Goal: Transaction & Acquisition: Download file/media

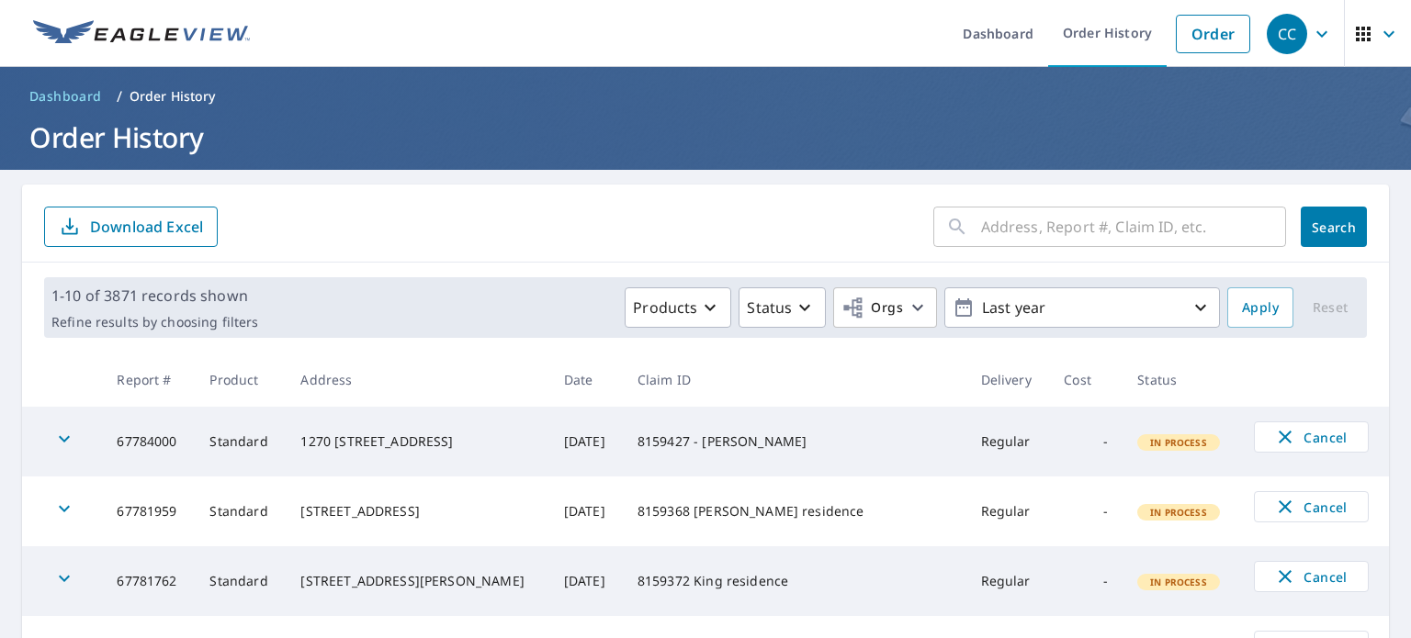
click at [985, 220] on input "text" at bounding box center [1133, 226] width 305 height 51
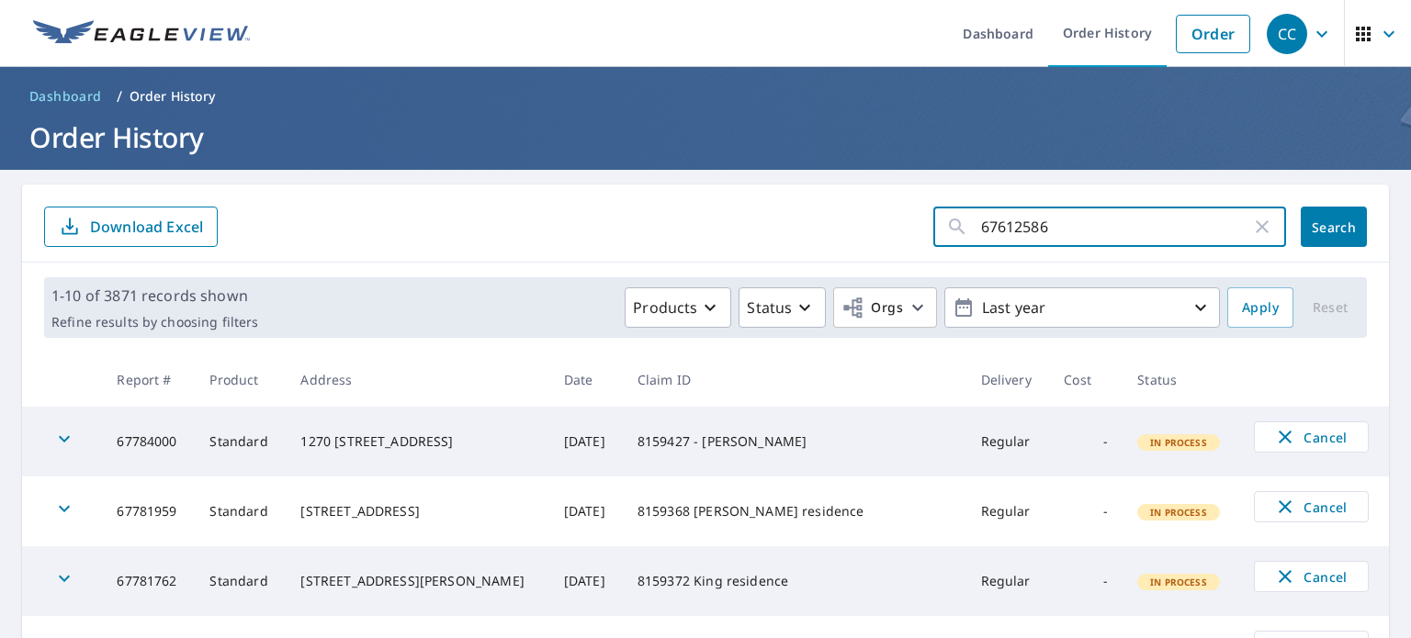
type input "67612586"
click at [1325, 222] on span "Search" at bounding box center [1333, 227] width 37 height 17
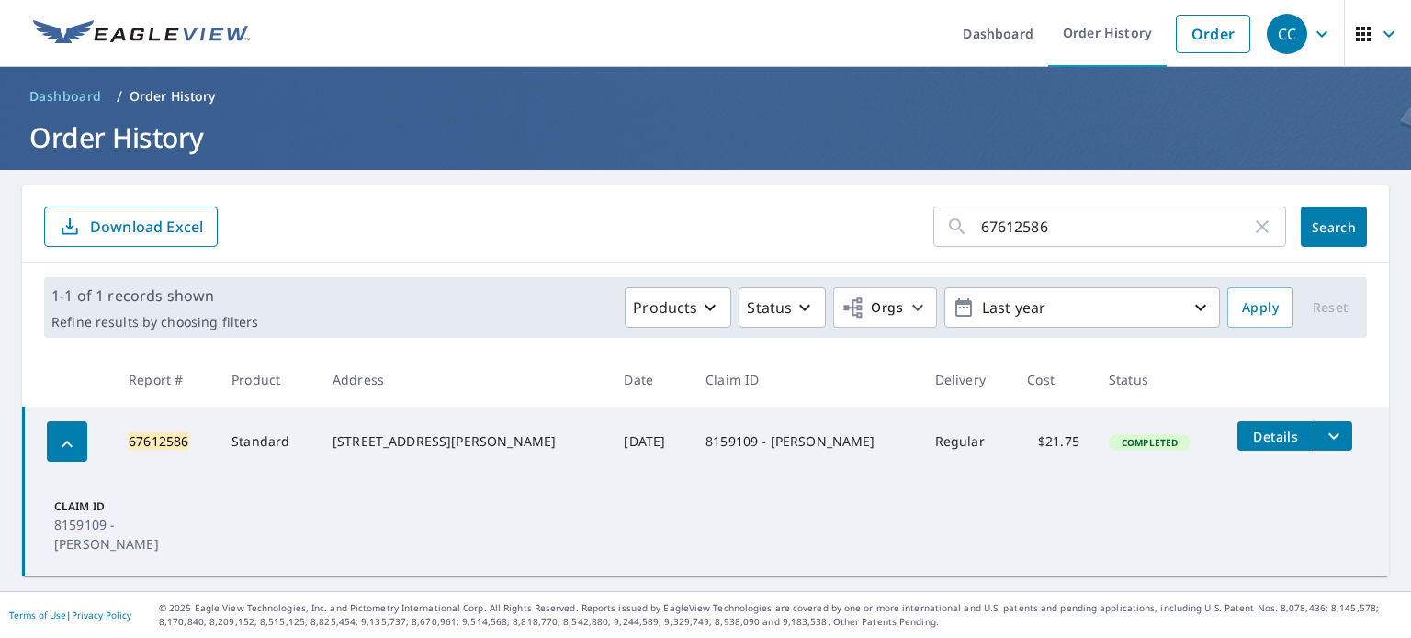
click at [1252, 440] on span "Details" at bounding box center [1275, 436] width 55 height 17
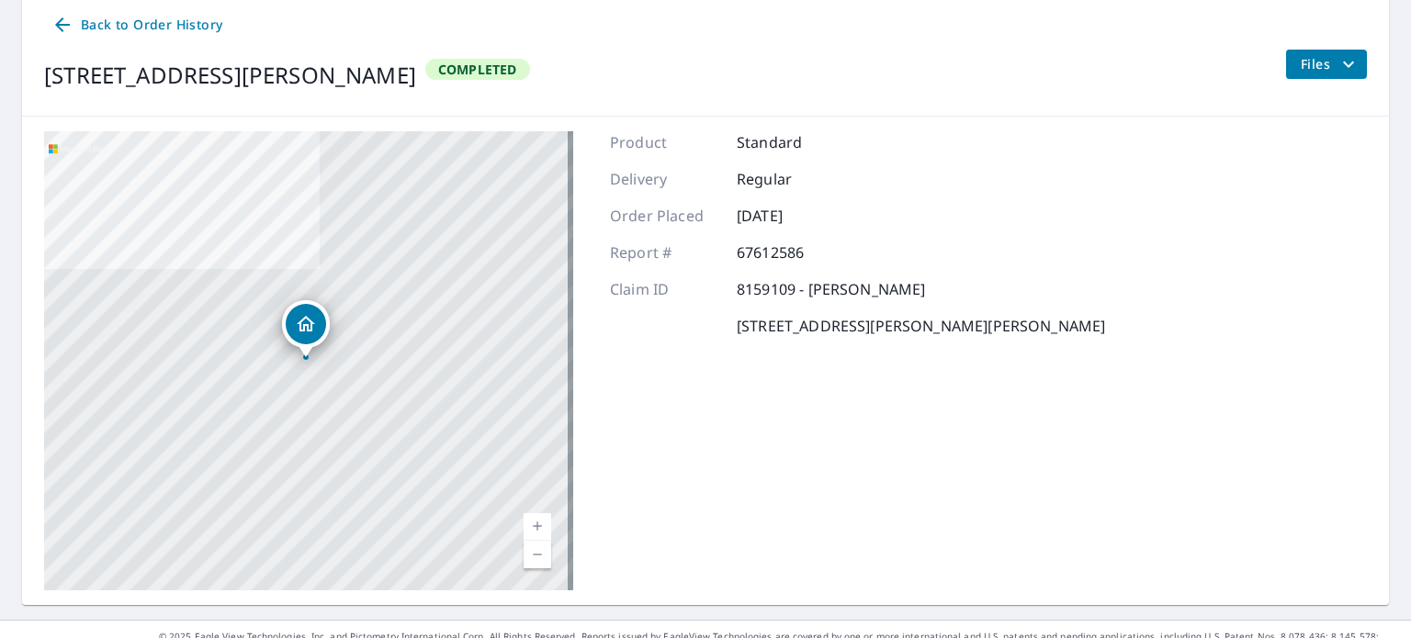
scroll to position [218, 0]
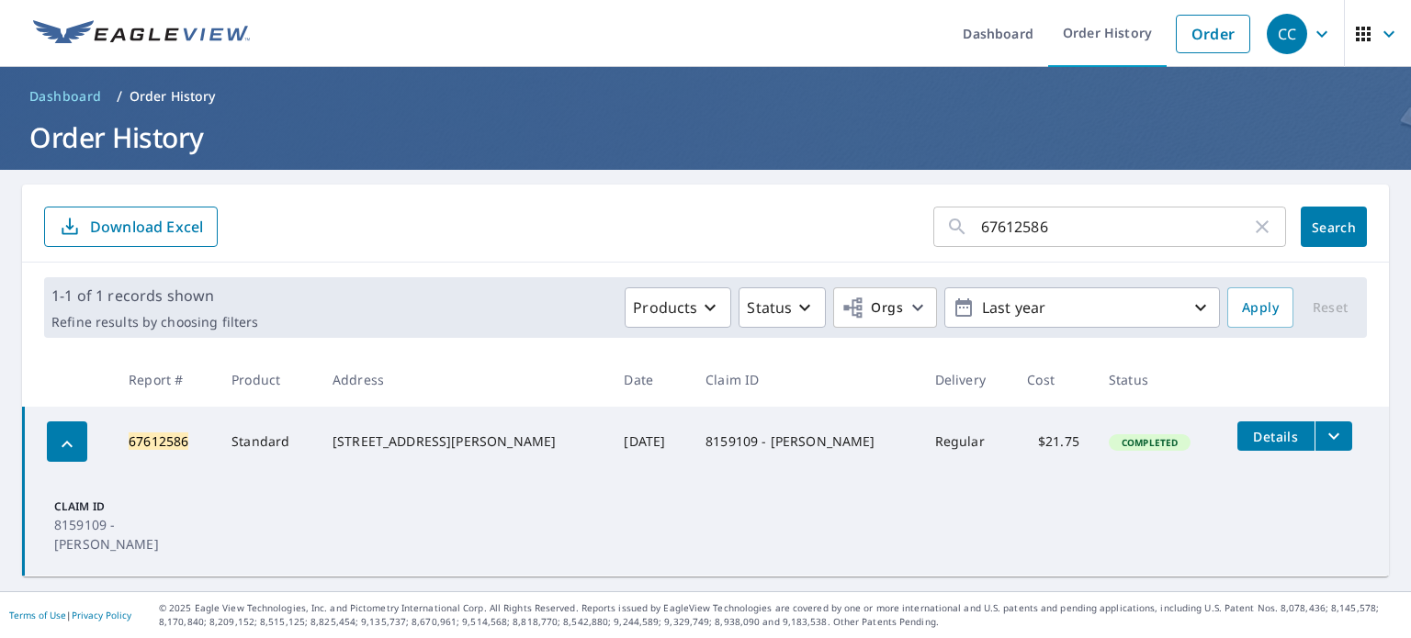
click at [1323, 434] on icon "filesDropdownBtn-67612586" at bounding box center [1334, 436] width 22 height 22
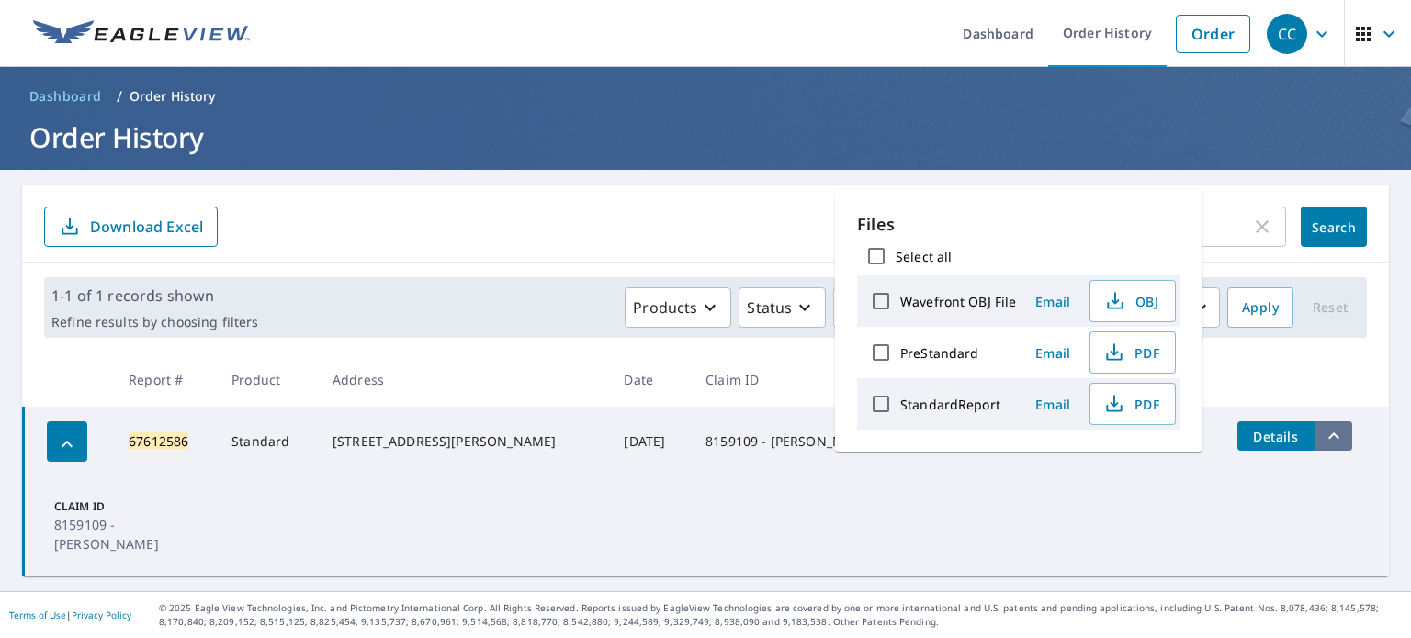
click at [1323, 434] on icon "filesDropdownBtn-67612586" at bounding box center [1334, 436] width 22 height 22
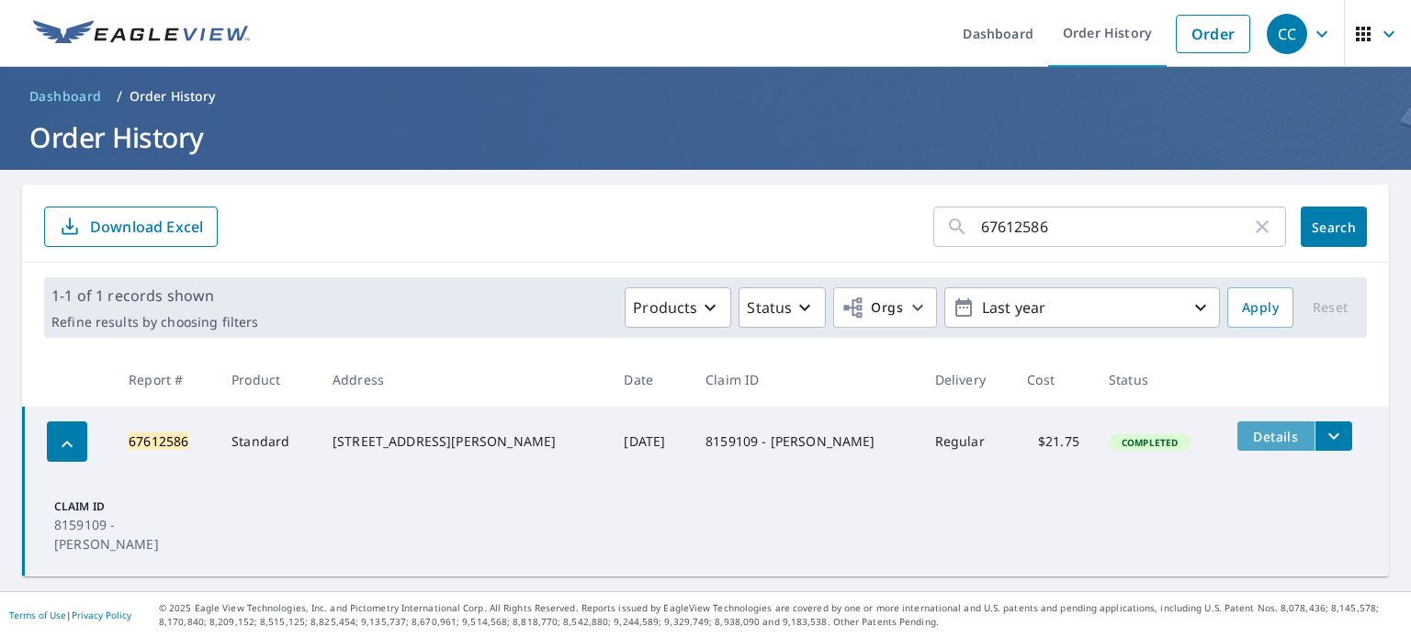
click at [1268, 444] on span "Details" at bounding box center [1275, 436] width 55 height 17
click at [1111, 436] on span "Completed" at bounding box center [1150, 442] width 78 height 13
click at [1111, 445] on span "Completed" at bounding box center [1150, 442] width 78 height 13
click at [1315, 447] on button "filesDropdownBtn-67612586" at bounding box center [1334, 436] width 38 height 29
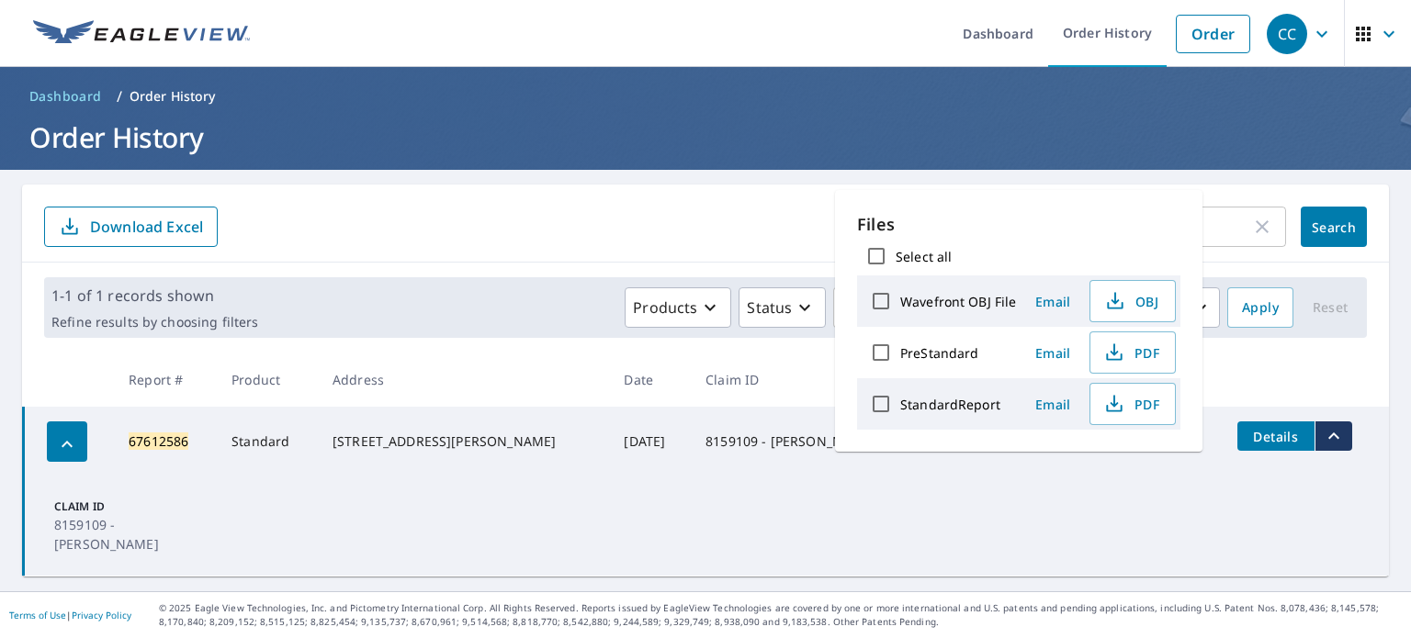
click at [878, 401] on input "StandardReport" at bounding box center [881, 404] width 39 height 39
checkbox input "true"
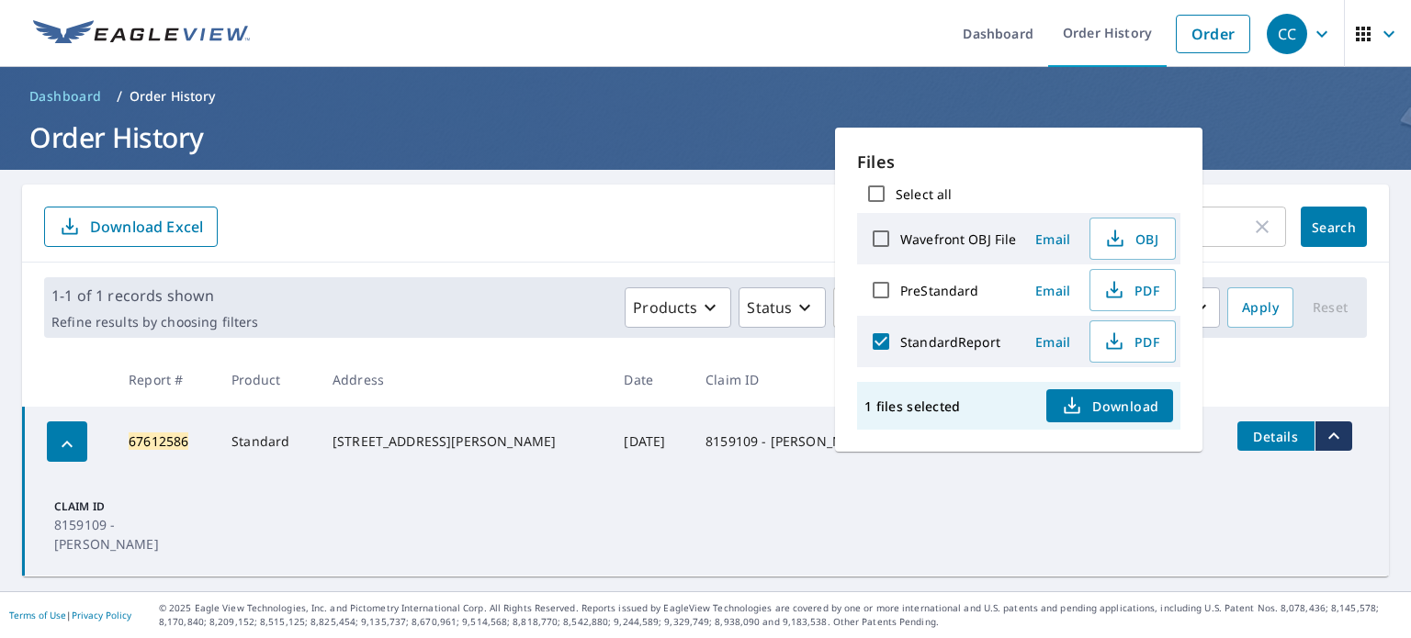
click at [1095, 404] on span "Download" at bounding box center [1109, 406] width 97 height 22
